Goal: Task Accomplishment & Management: Complete application form

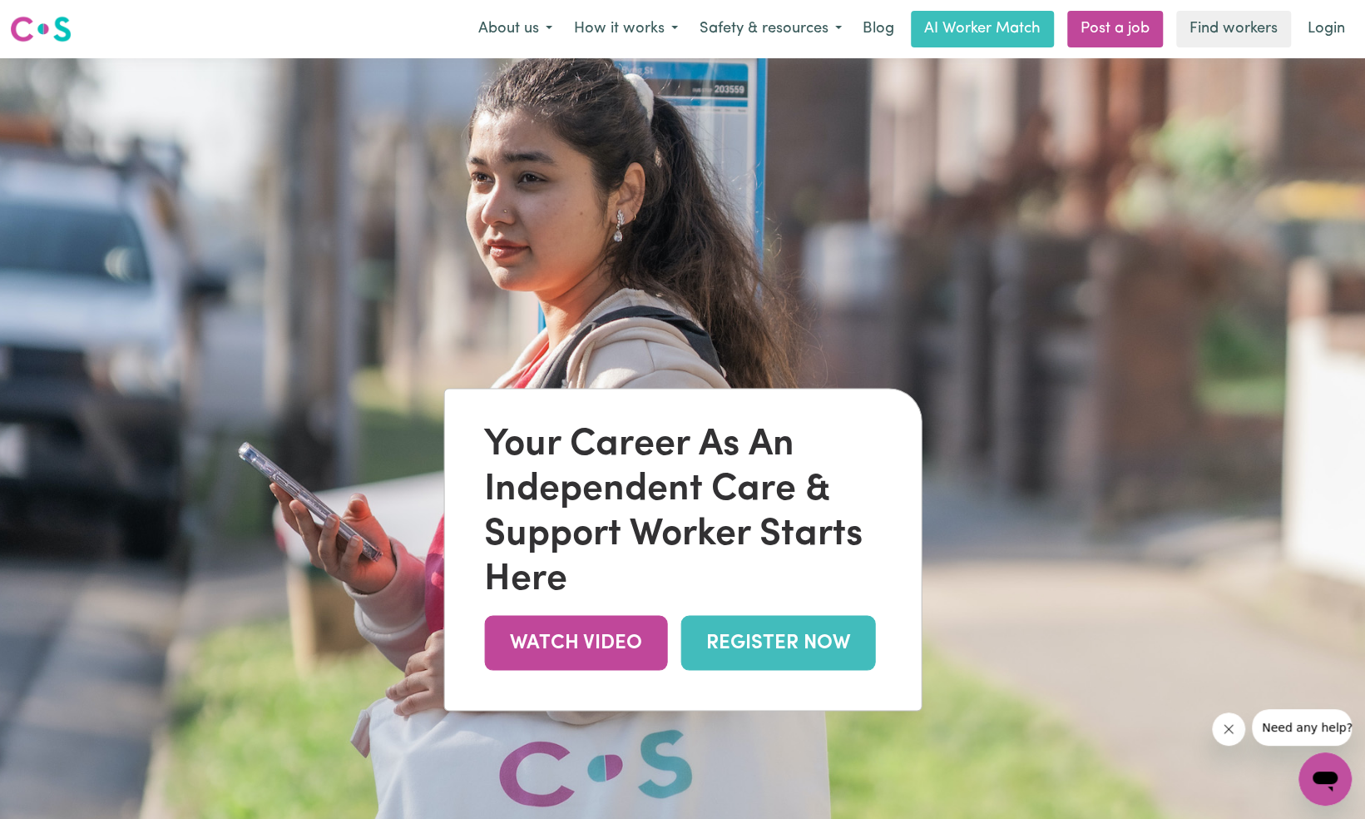
click at [757, 649] on link "REGISTER NOW" at bounding box center [778, 643] width 195 height 54
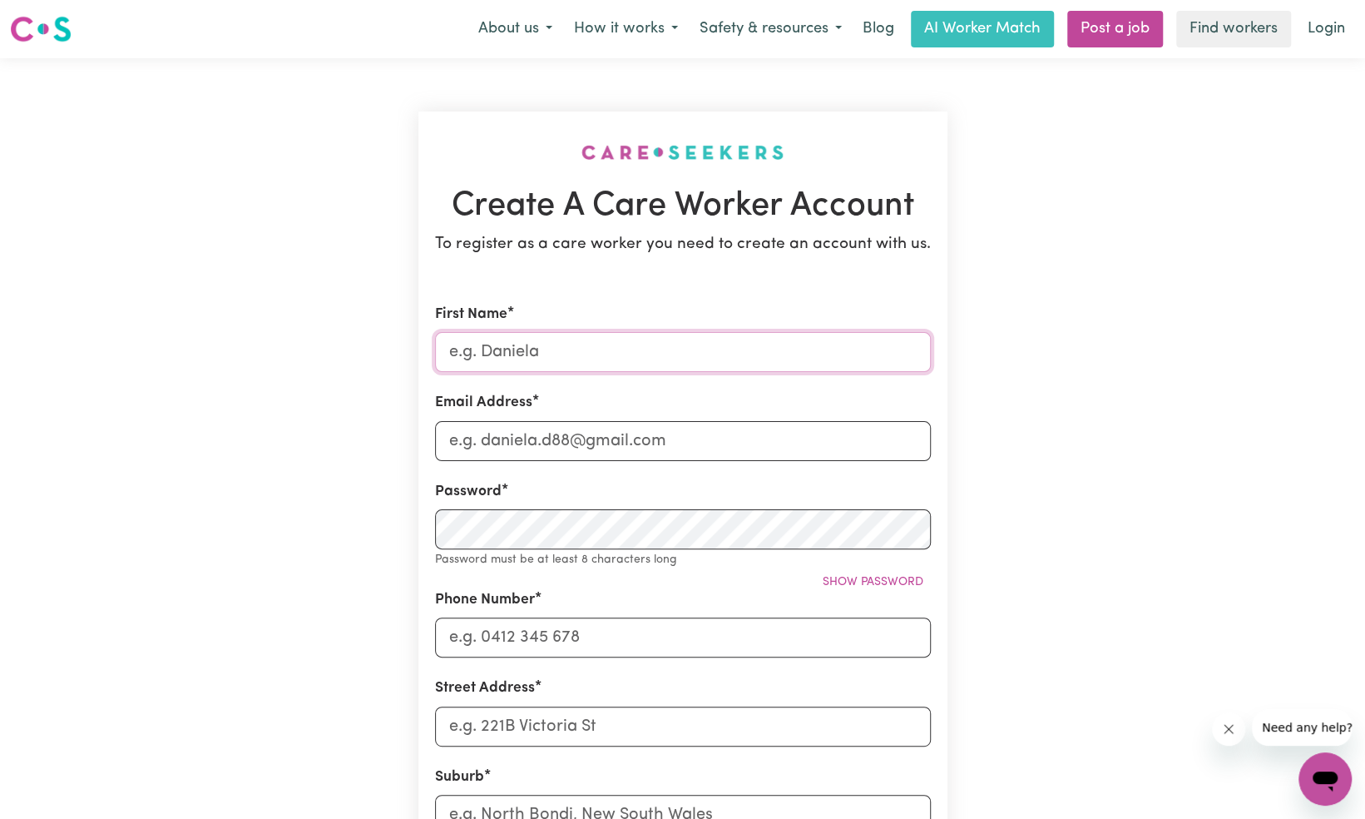
click at [524, 348] on input "First Name" at bounding box center [683, 352] width 496 height 40
click at [597, 94] on div "Create A Care Worker Account To register as a care worker you need to create an…" at bounding box center [682, 665] width 549 height 1215
